Goal: Task Accomplishment & Management: Use online tool/utility

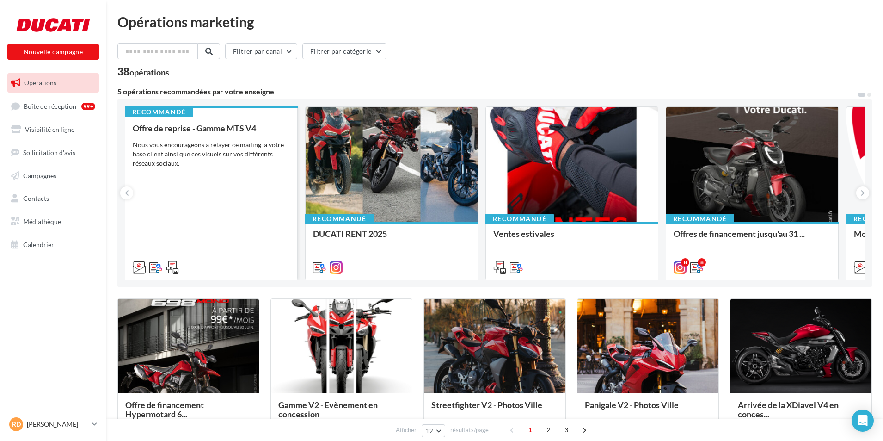
click at [231, 141] on div "Nous vous encourageons à relayer ce mailing à votre base client ainsi que ces v…" at bounding box center [211, 154] width 157 height 28
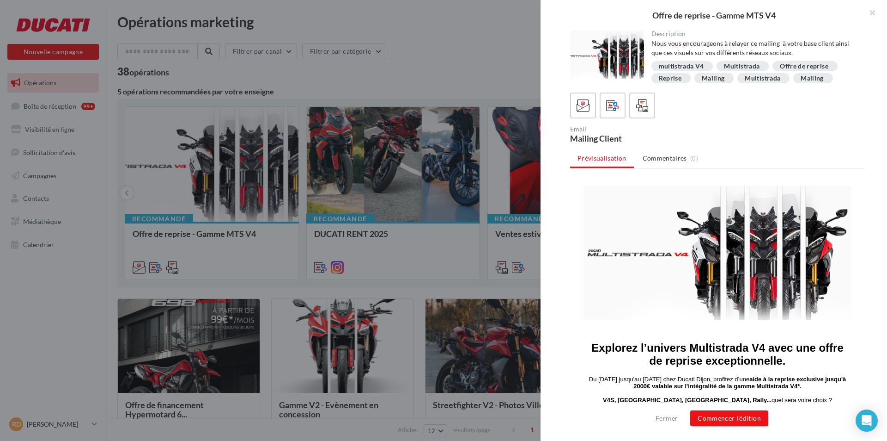
scroll to position [92, 0]
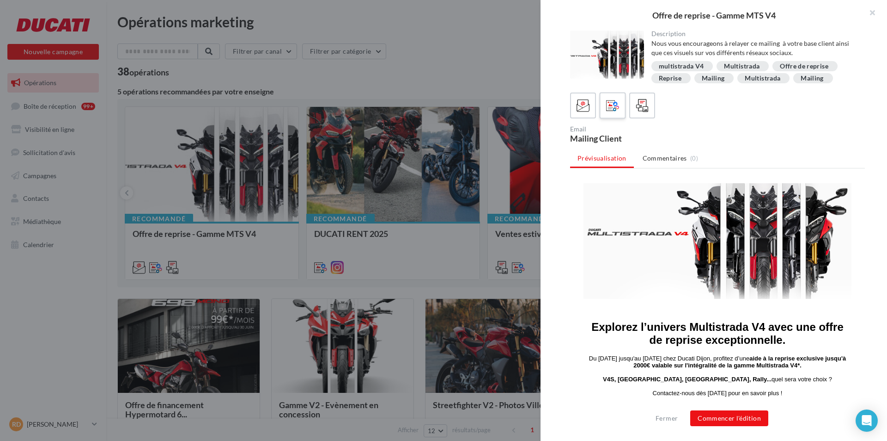
click at [617, 111] on icon at bounding box center [612, 105] width 13 height 13
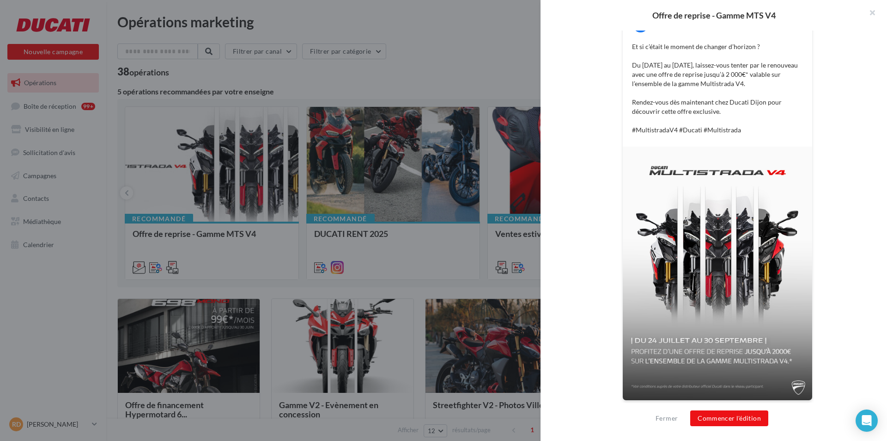
scroll to position [205, 0]
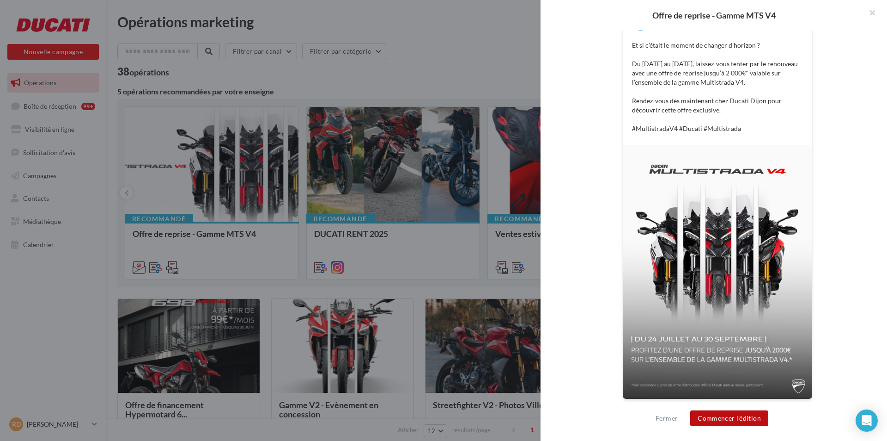
click at [728, 420] on button "Commencer l'édition" at bounding box center [730, 418] width 78 height 16
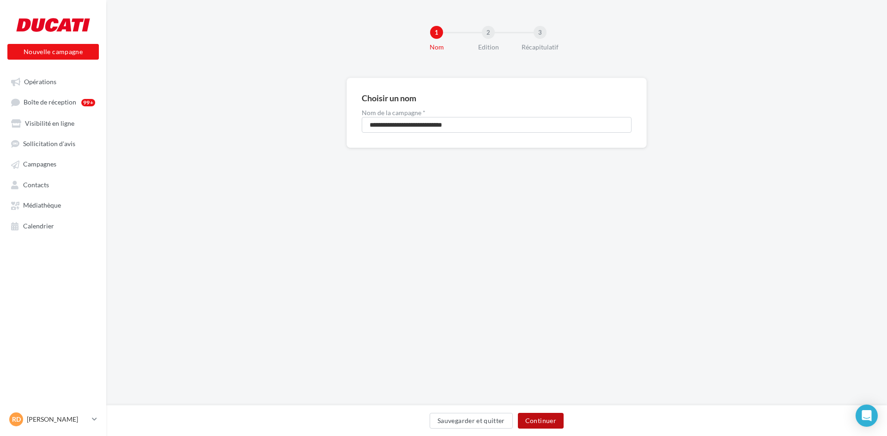
click at [550, 419] on button "Continuer" at bounding box center [541, 421] width 46 height 16
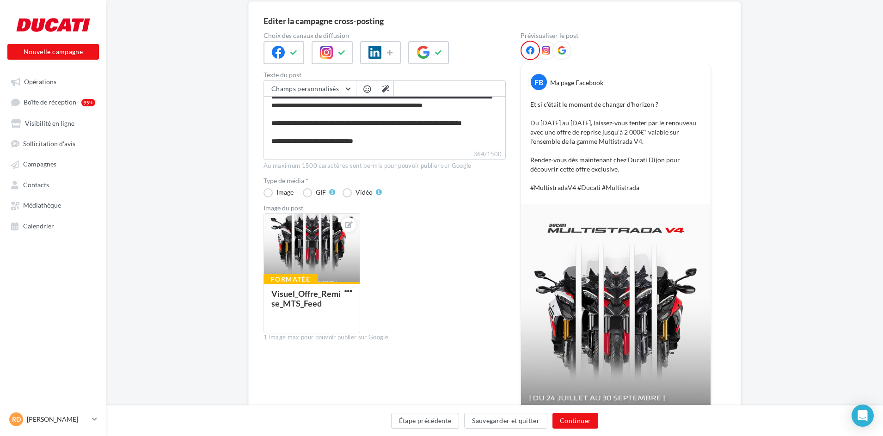
scroll to position [92, 0]
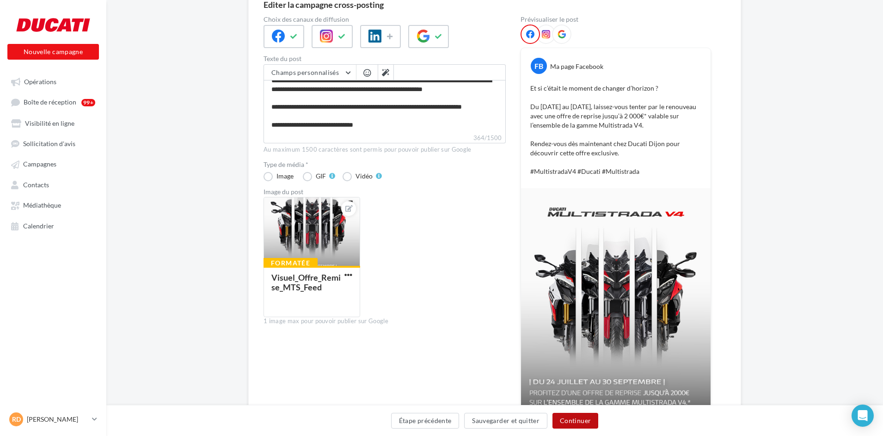
click at [581, 421] on button "Continuer" at bounding box center [575, 421] width 46 height 16
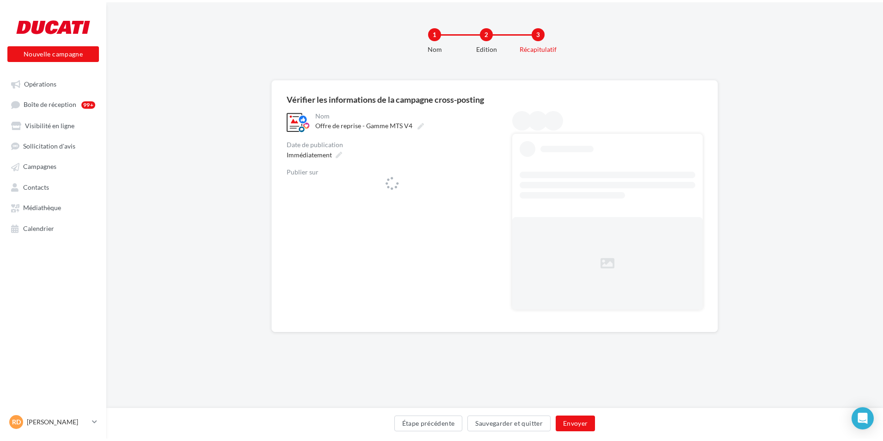
scroll to position [0, 0]
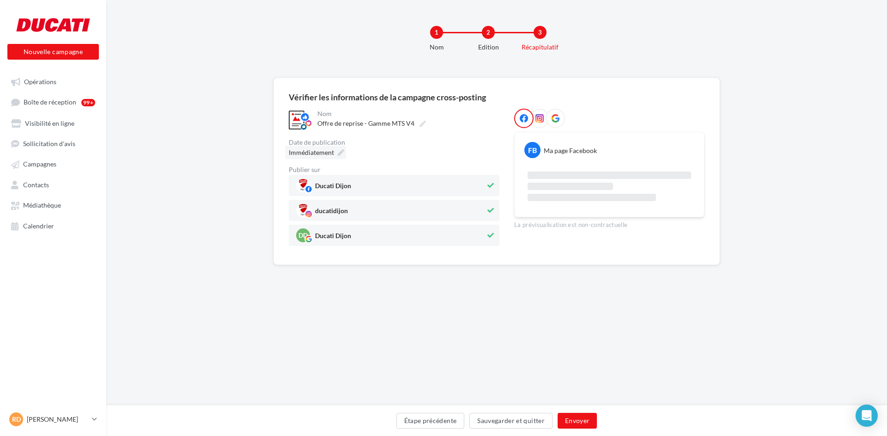
click at [343, 153] on icon at bounding box center [341, 152] width 6 height 6
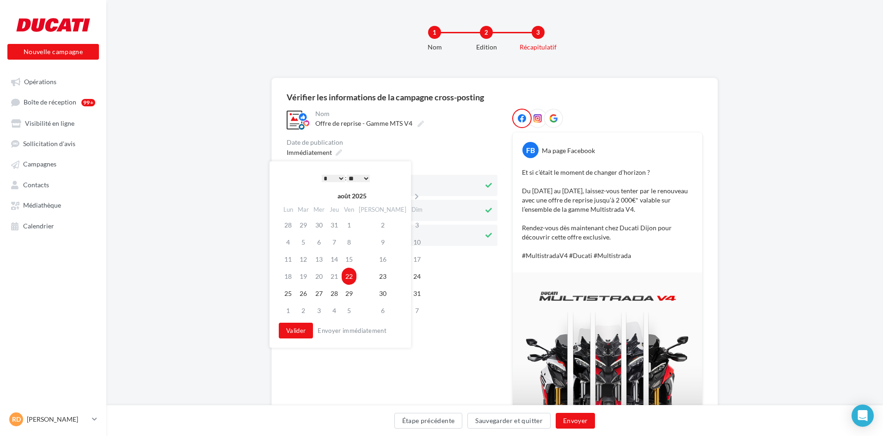
click at [337, 178] on select "* * * * * * * * * * ** ** ** ** ** ** ** ** ** ** ** ** ** **" at bounding box center [333, 178] width 23 height 7
click at [362, 175] on select "** ** ** ** ** **" at bounding box center [355, 178] width 23 height 7
click at [290, 329] on button "Valider" at bounding box center [293, 331] width 34 height 16
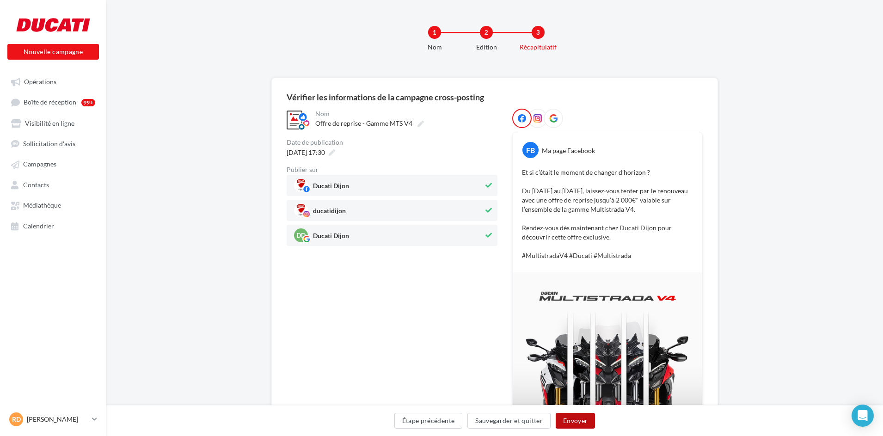
click at [591, 418] on button "Envoyer" at bounding box center [575, 421] width 39 height 16
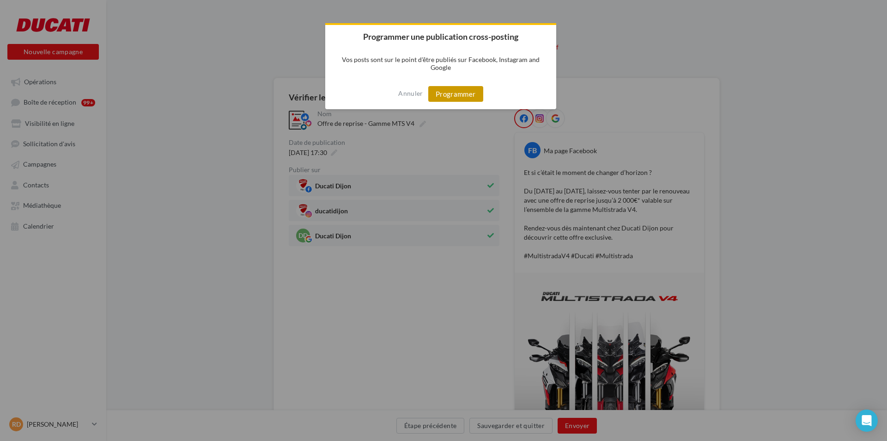
click at [473, 86] on button "Programmer" at bounding box center [455, 94] width 55 height 16
